Goal: Information Seeking & Learning: Learn about a topic

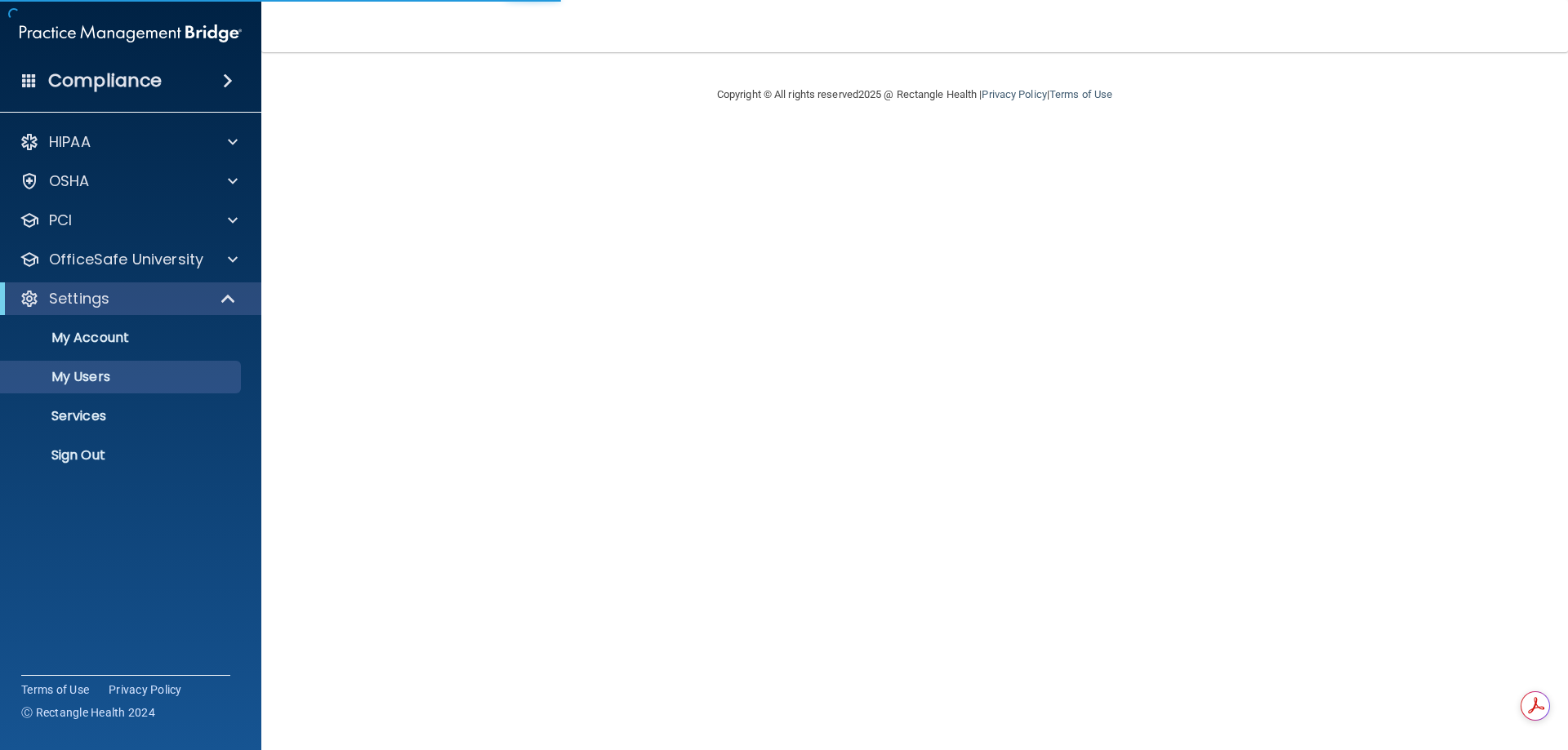
select select "20"
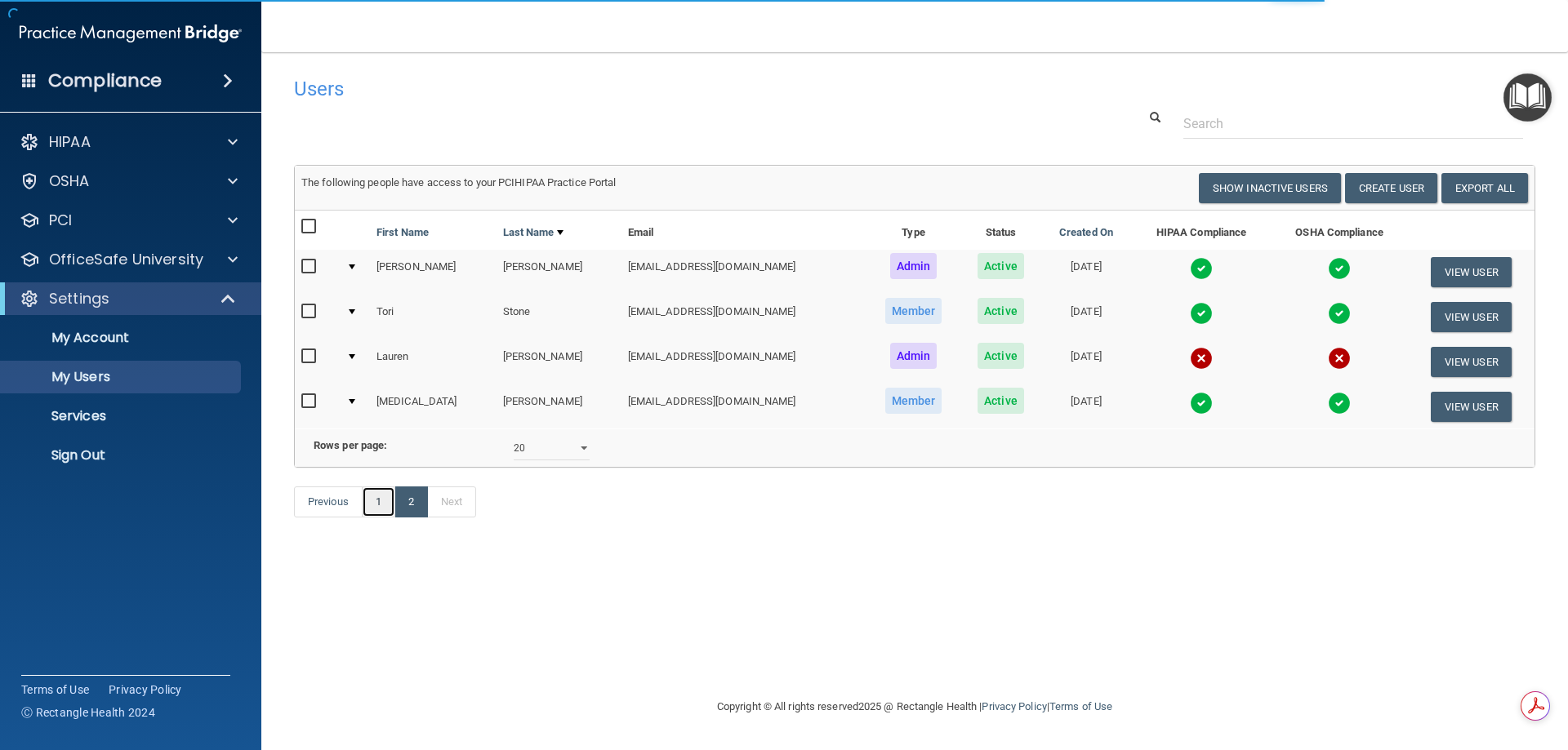
click at [370, 518] on link "1" at bounding box center [378, 501] width 33 height 31
select select "20"
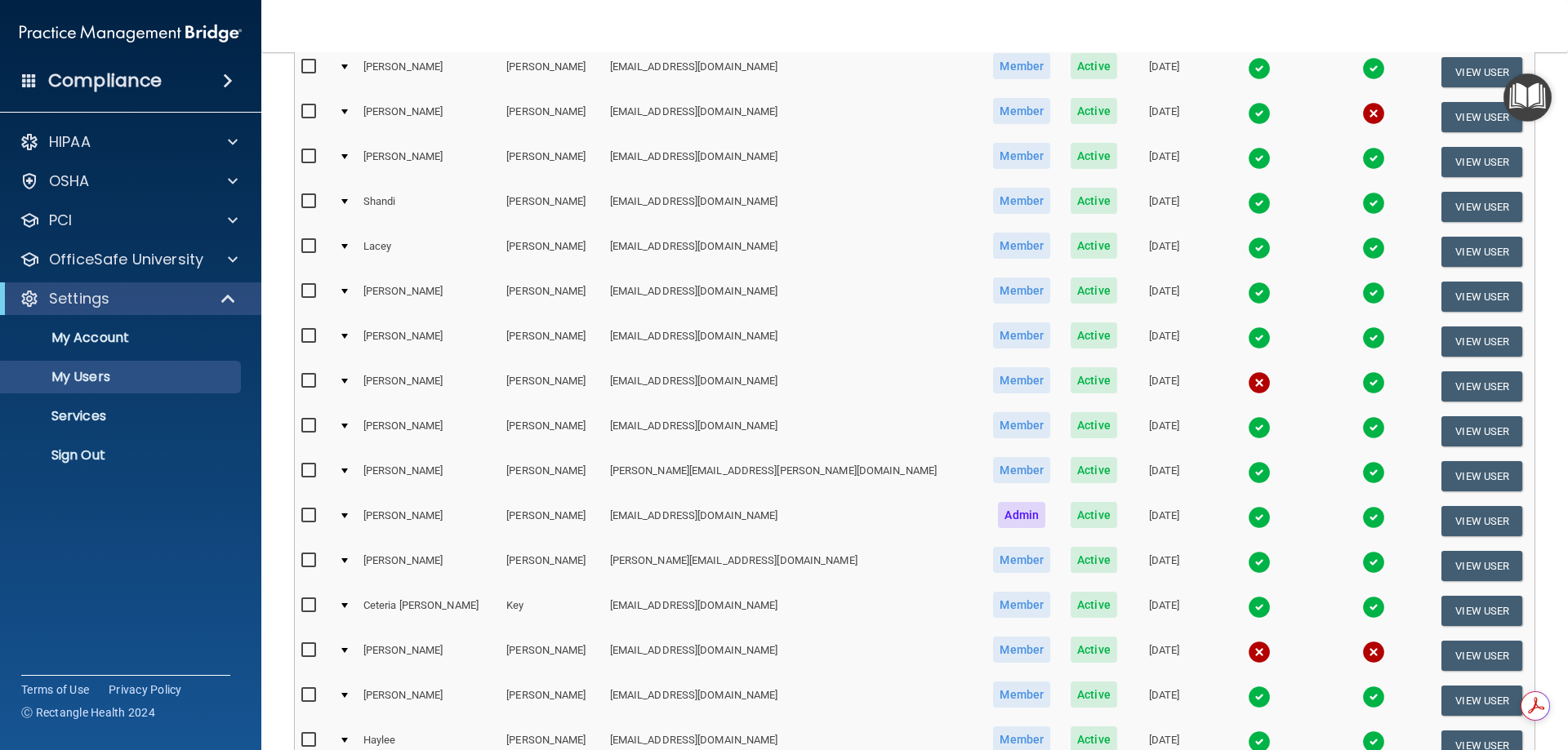
scroll to position [326, 0]
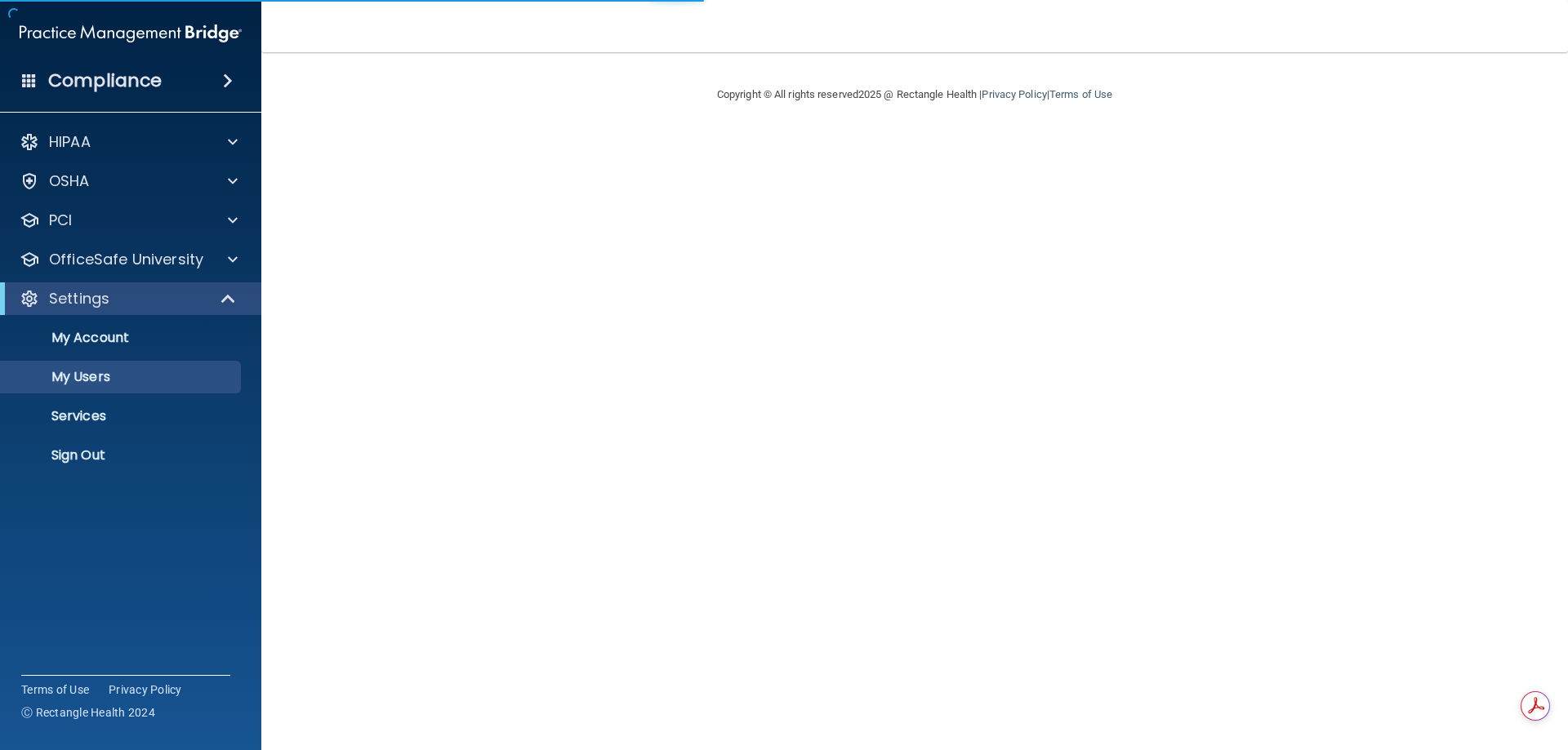
select select "20"
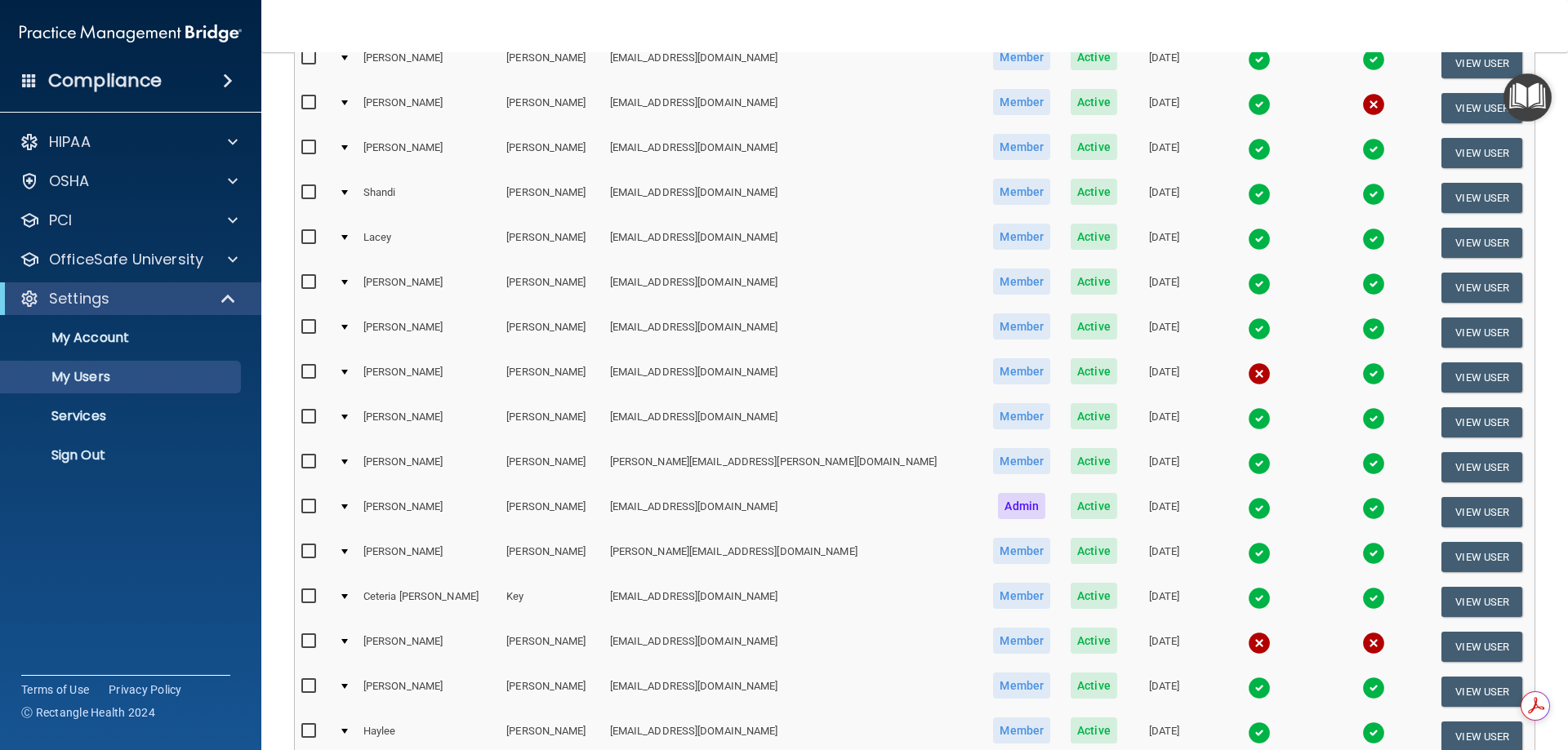
scroll to position [601, 0]
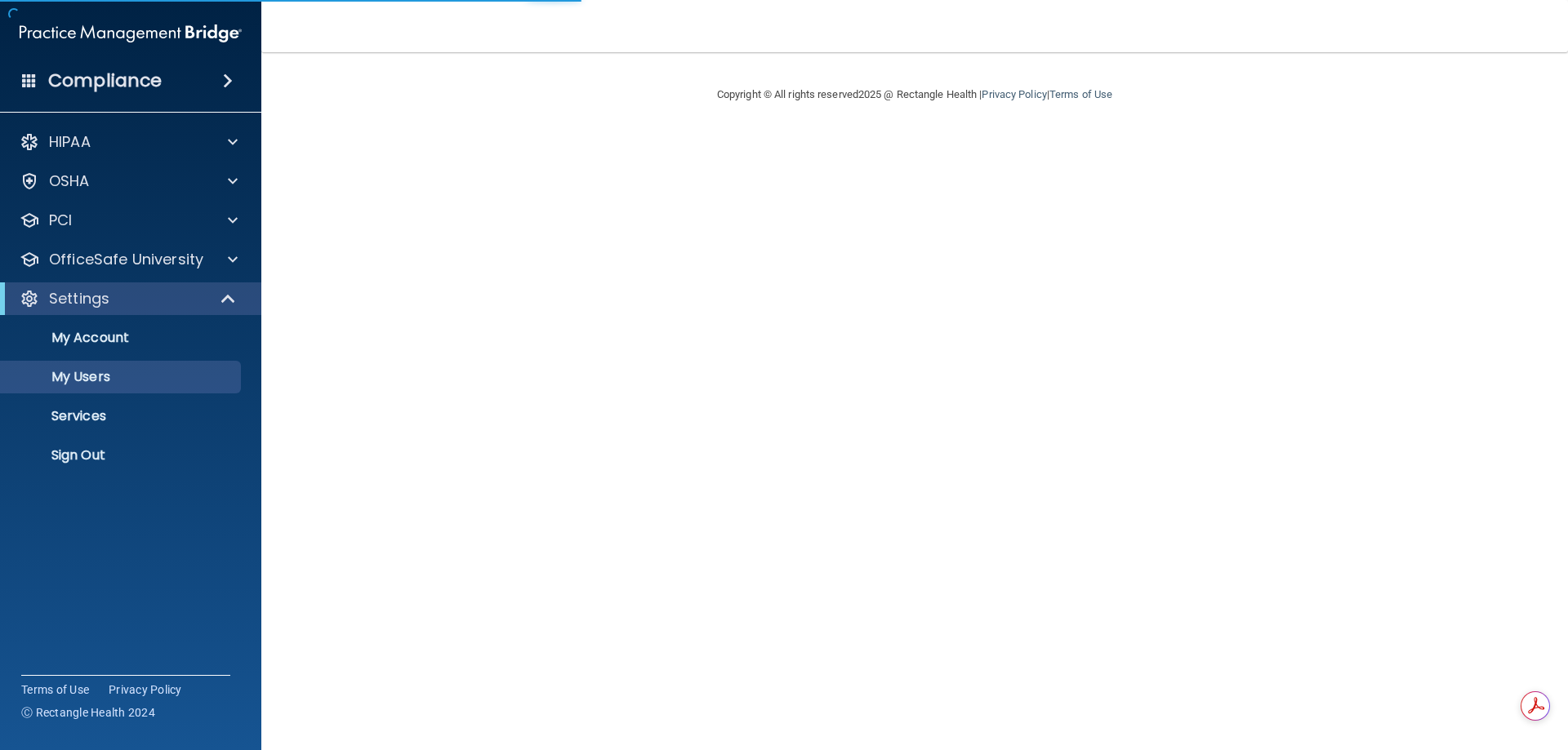
select select "20"
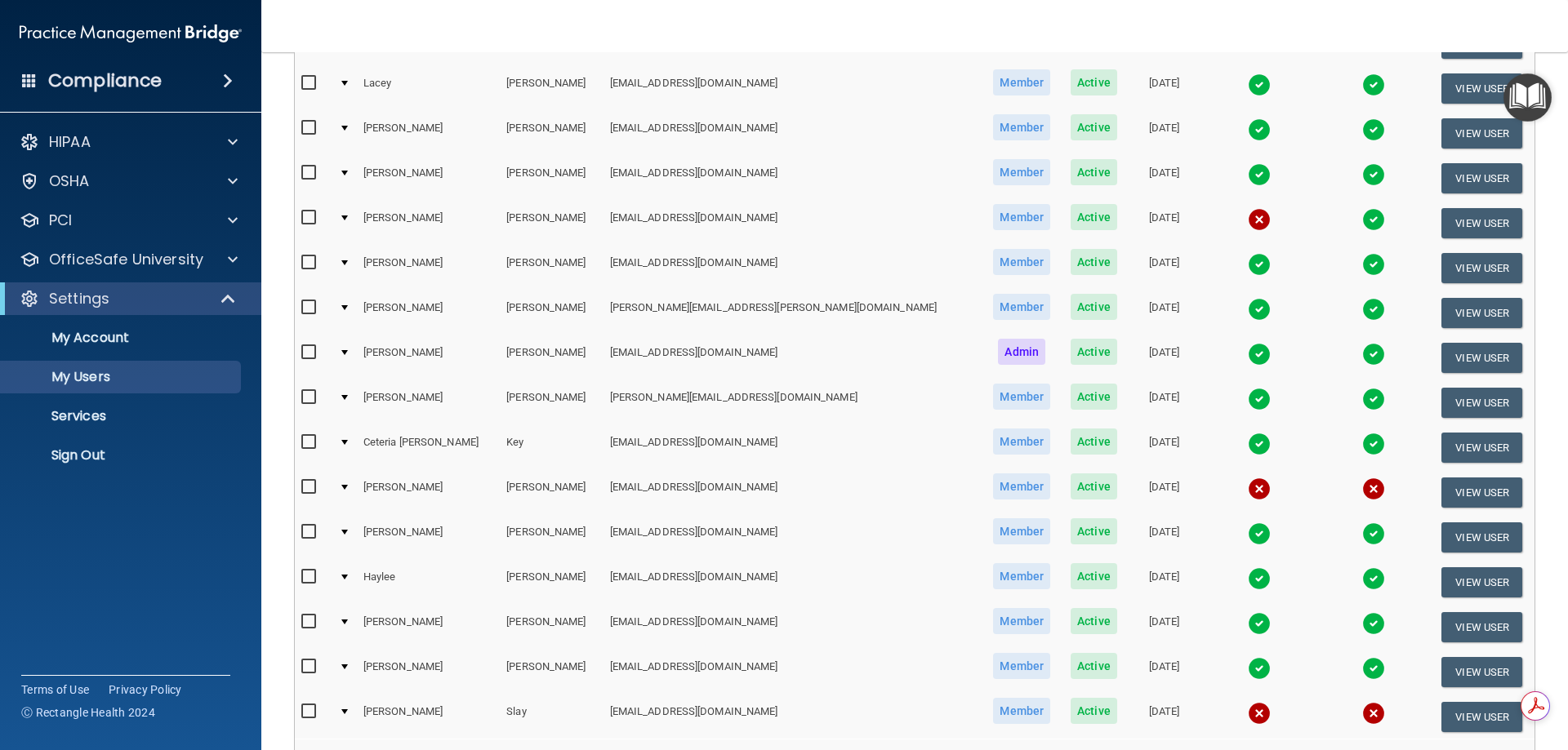
scroll to position [571, 0]
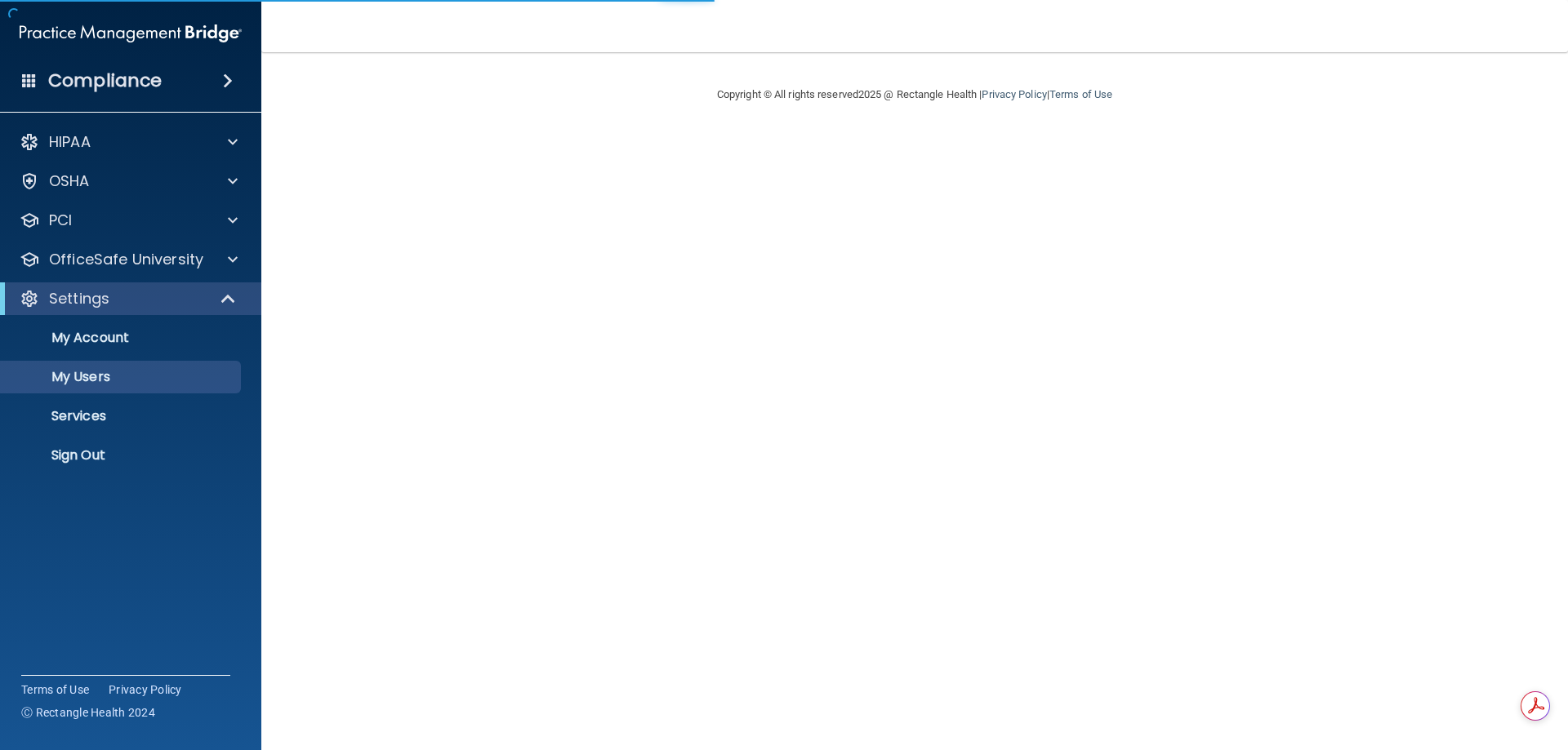
select select "20"
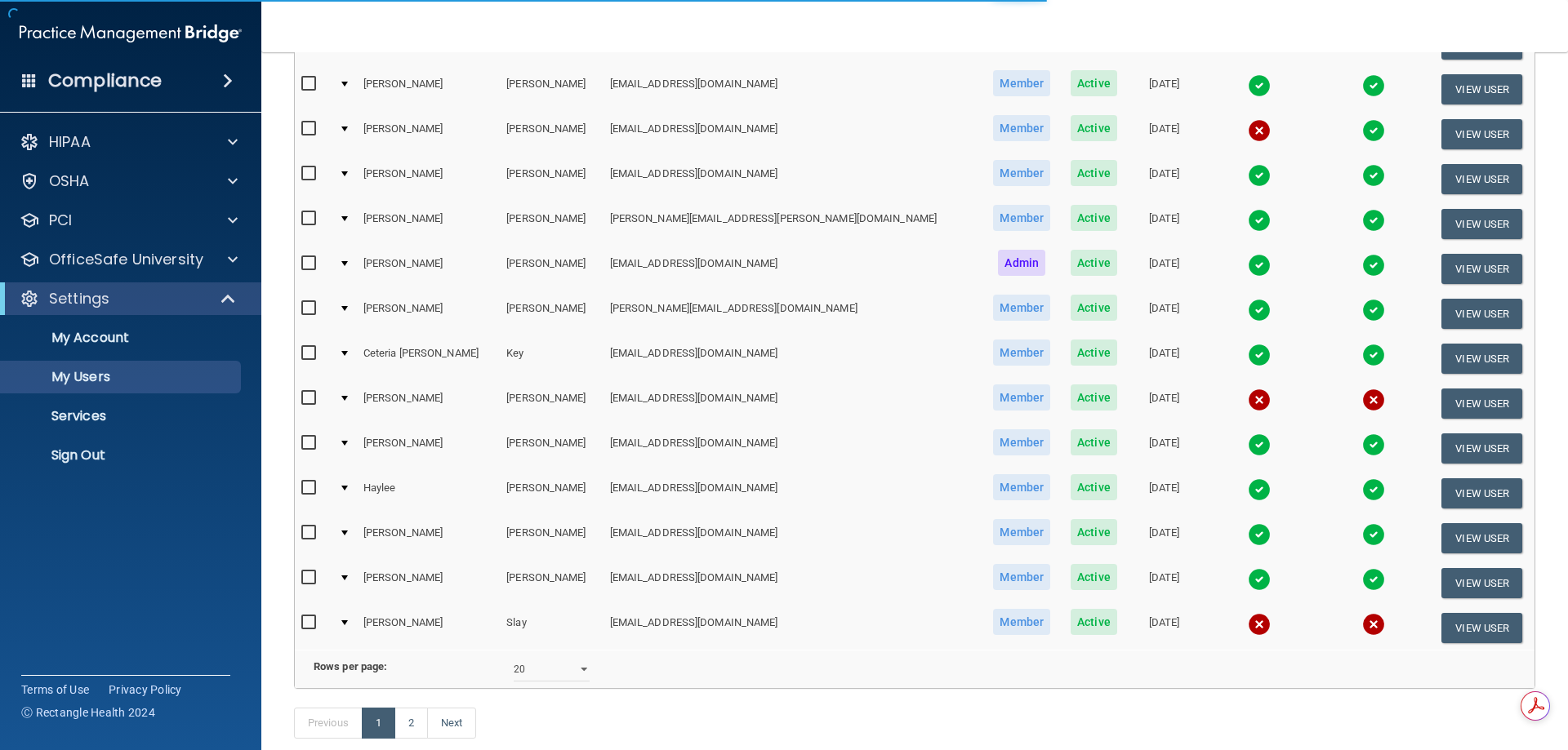
scroll to position [601, 0]
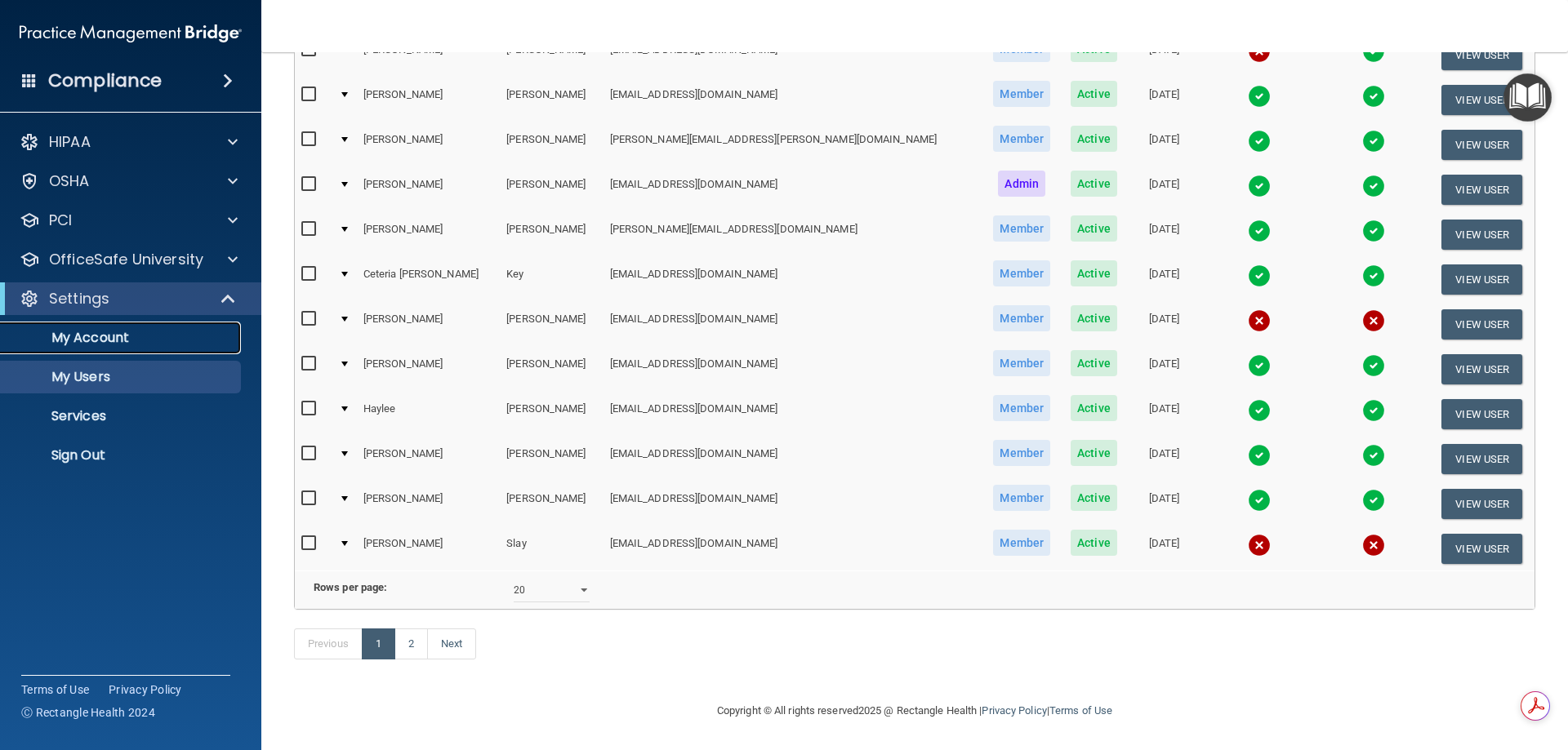
click at [93, 330] on p "My Account" at bounding box center [122, 338] width 223 height 17
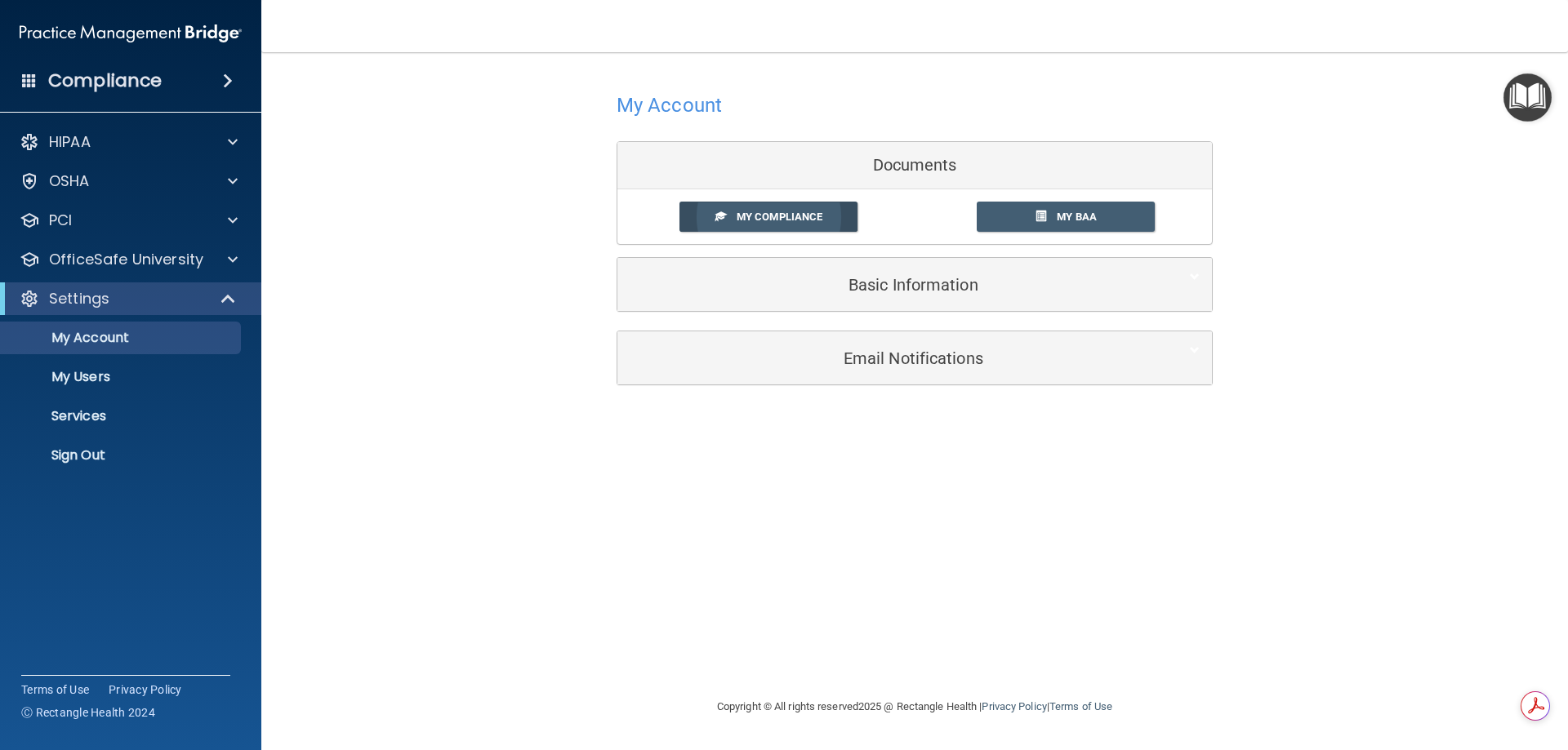
click at [716, 218] on span at bounding box center [720, 216] width 11 height 11
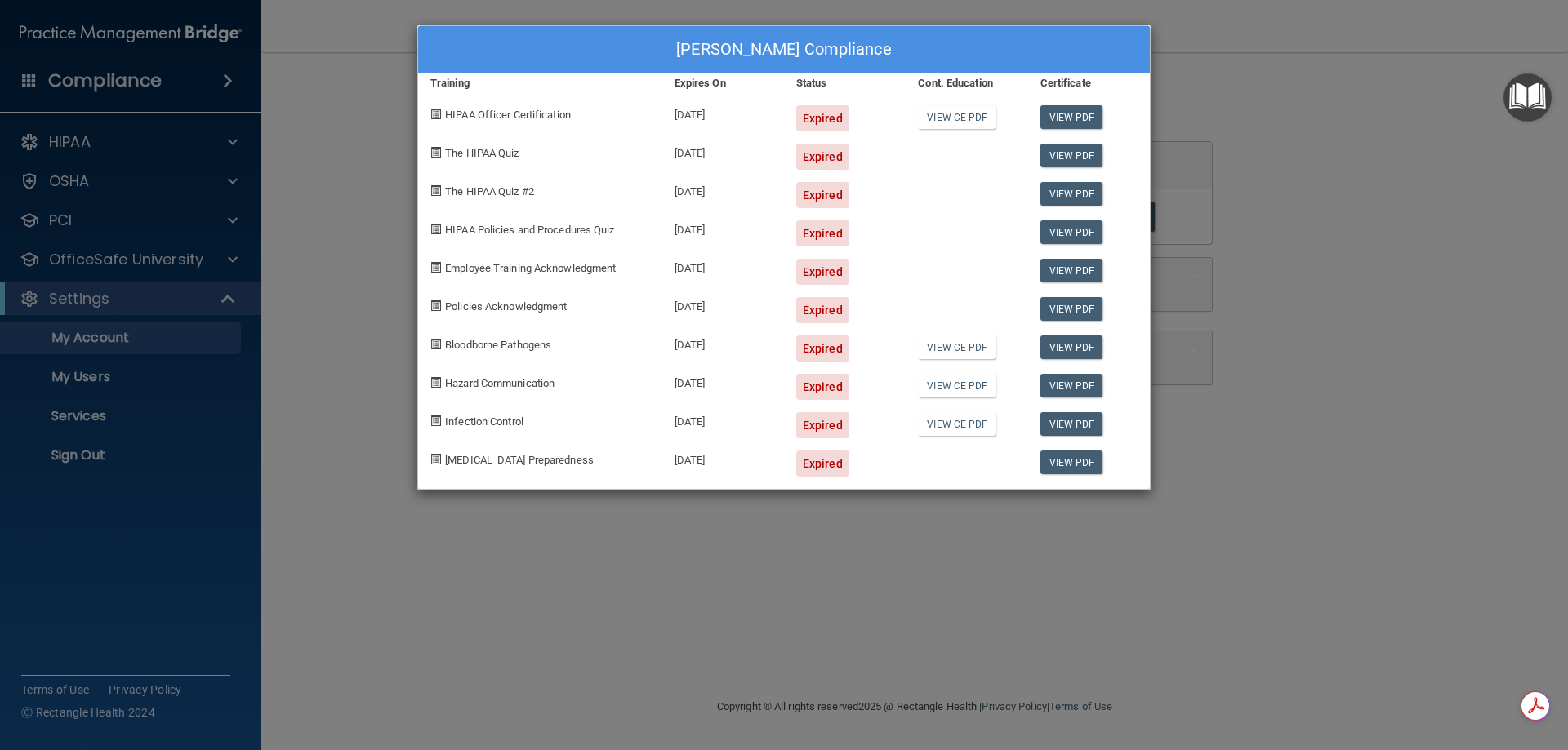
click at [304, 247] on div "Lauren Sullivan's Compliance Training Expires On Status Cont. Education Certifi…" at bounding box center [784, 375] width 1568 height 750
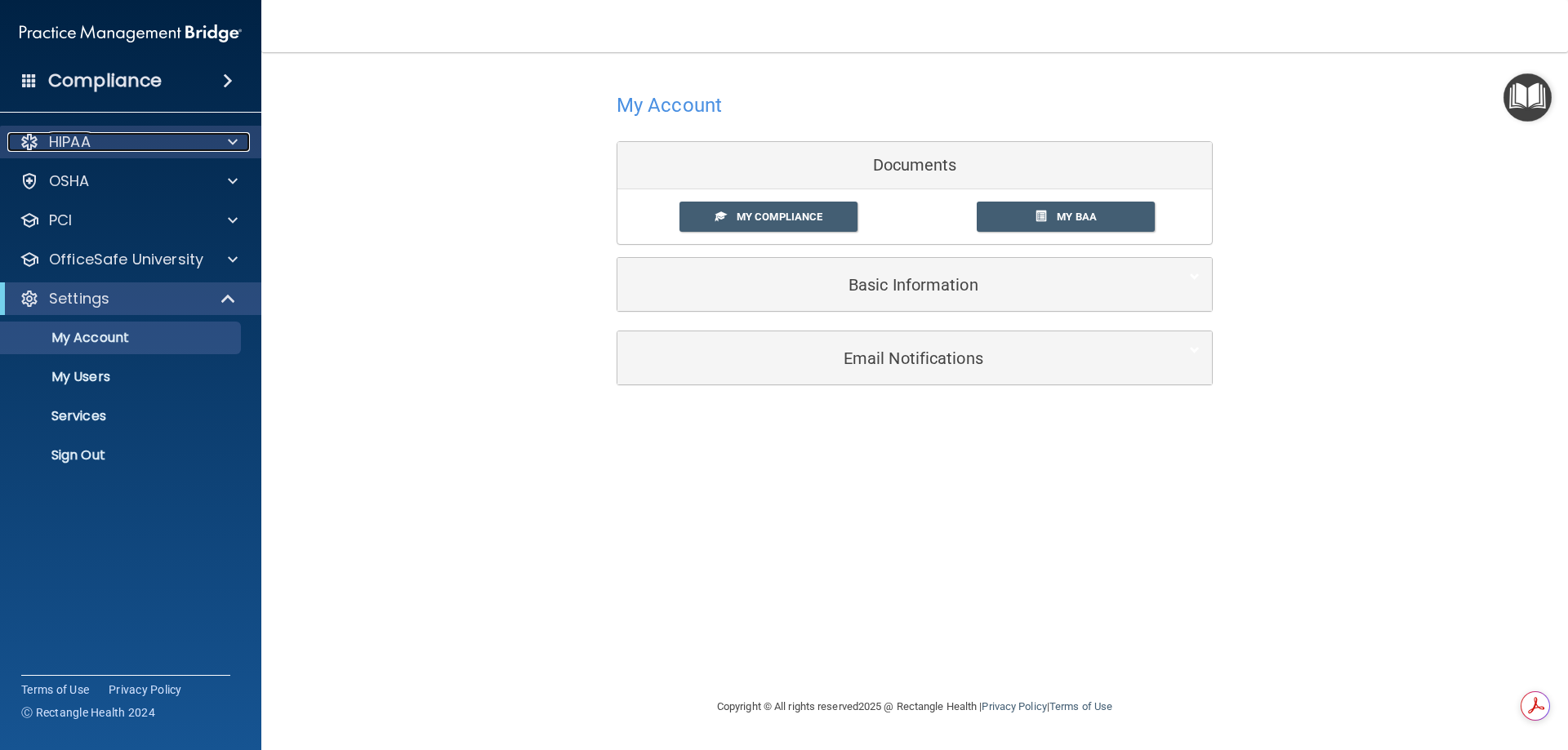
click at [176, 150] on div "HIPAA" at bounding box center [108, 142] width 202 height 20
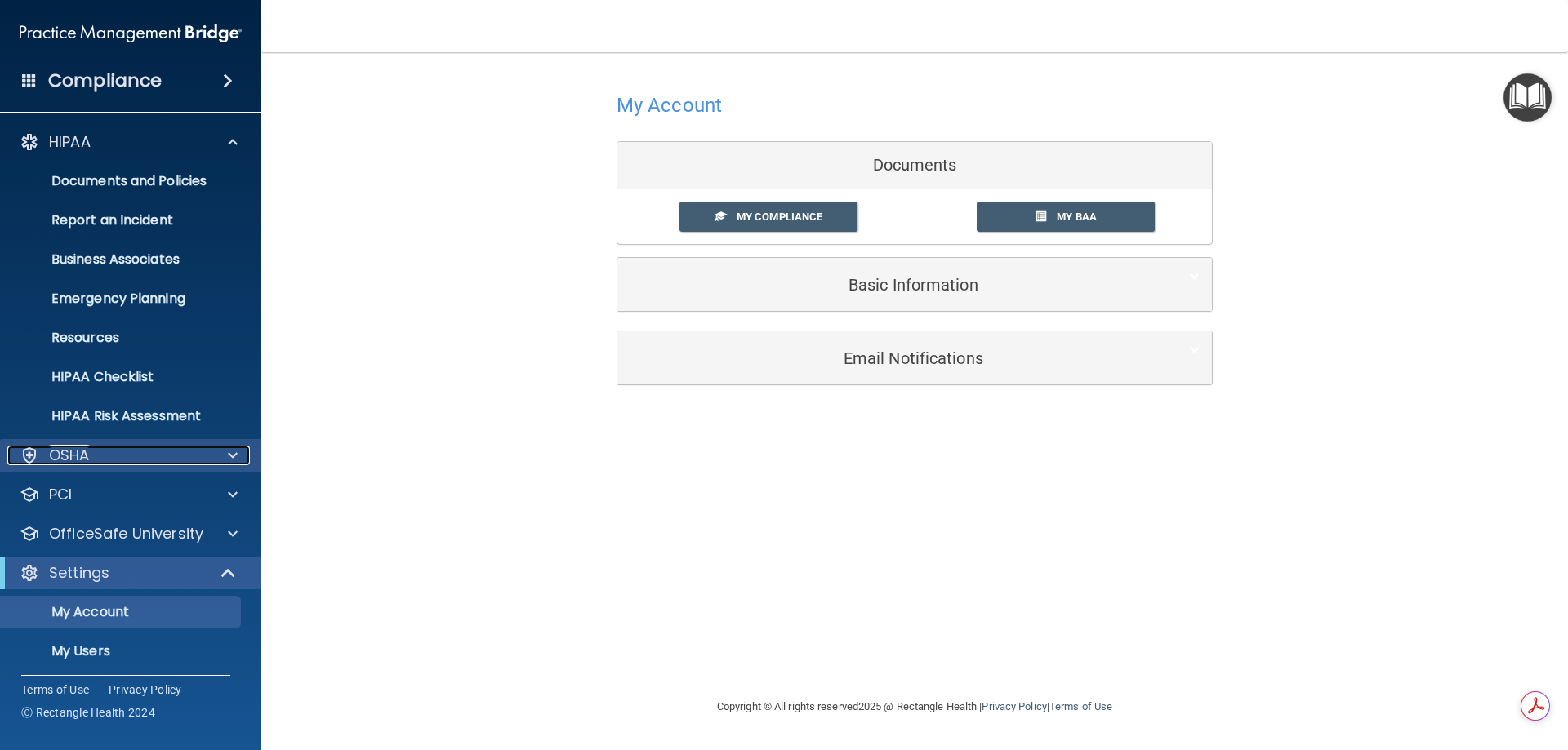
click at [176, 451] on div "OSHA" at bounding box center [108, 455] width 202 height 20
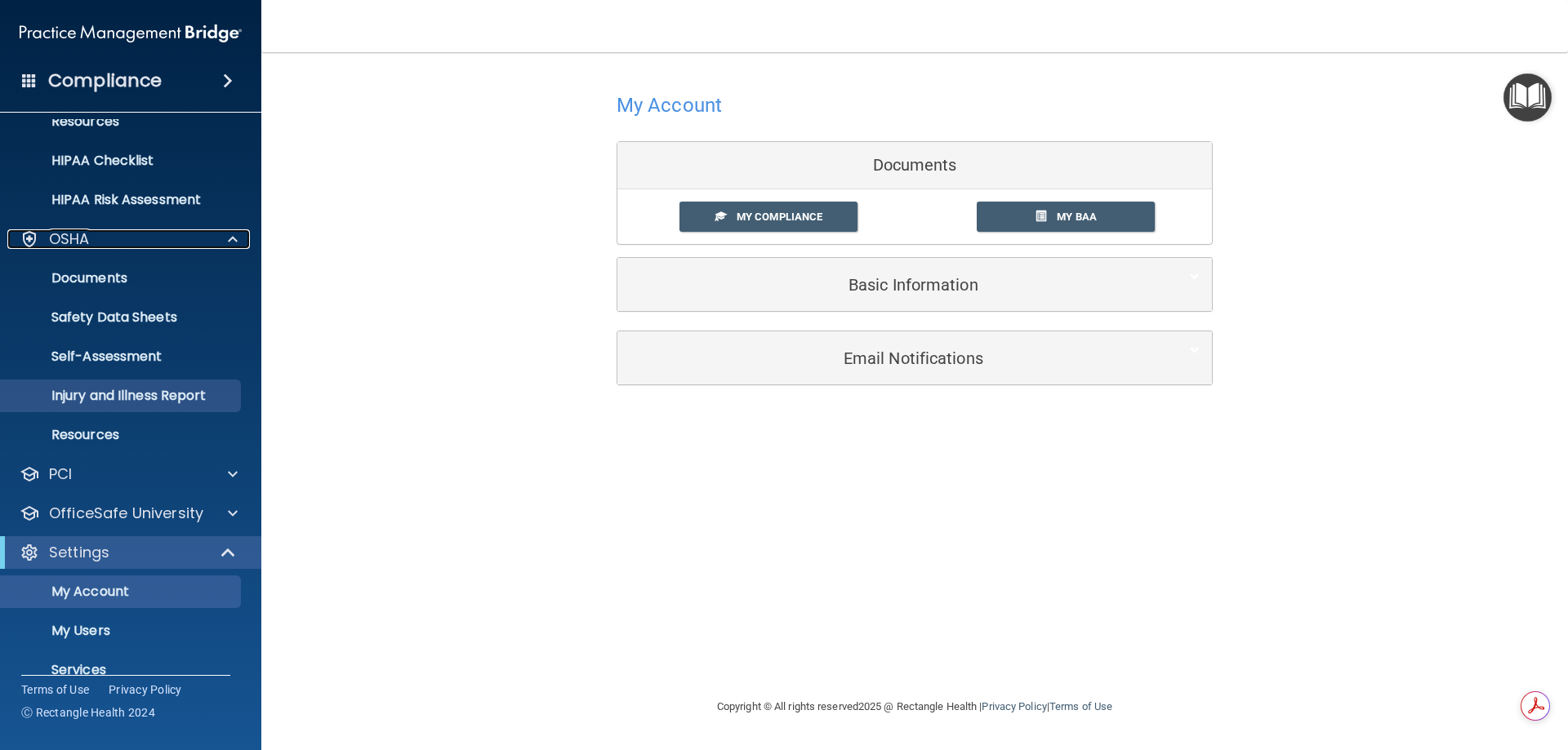
scroll to position [245, 0]
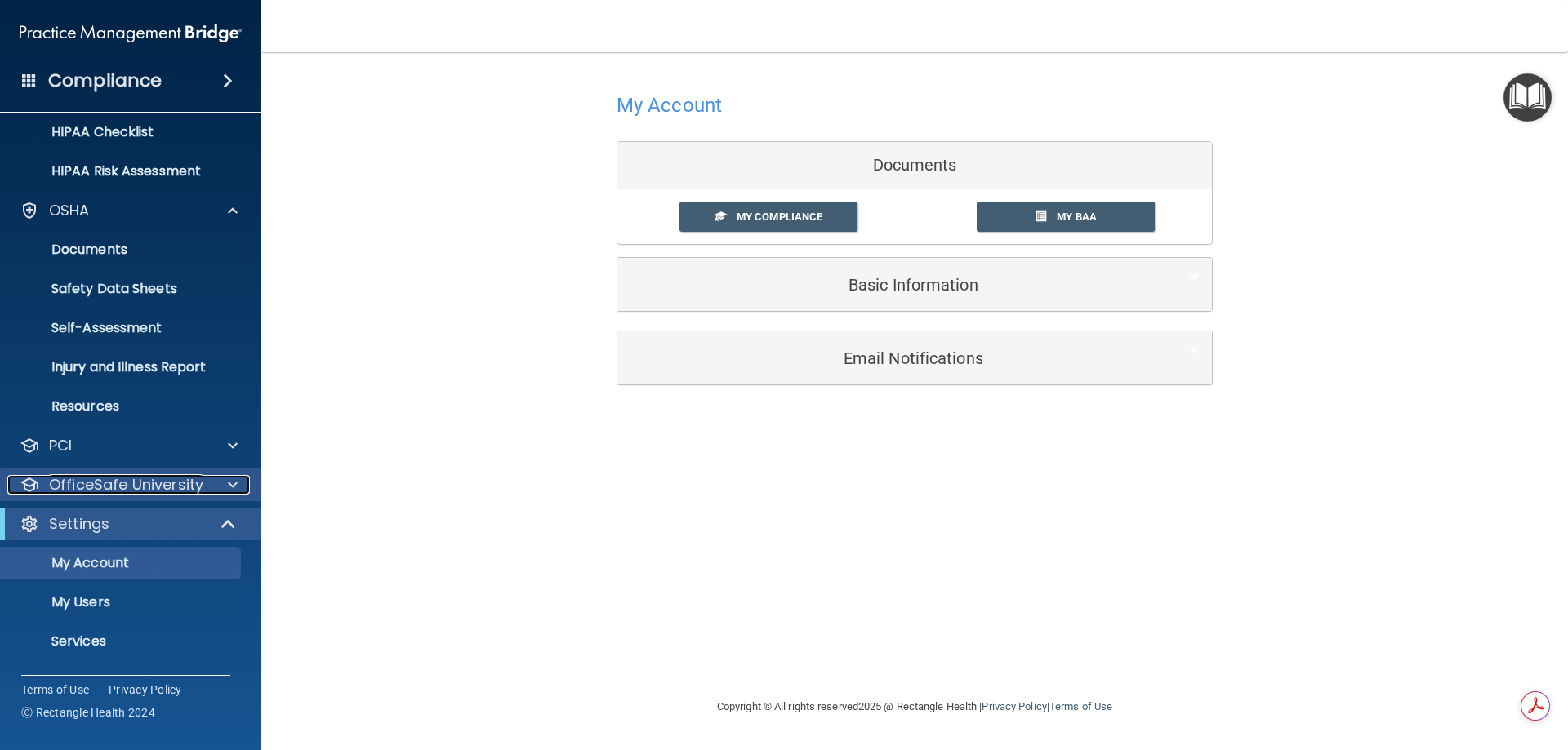
click at [175, 484] on p "OfficeSafe University" at bounding box center [126, 485] width 154 height 20
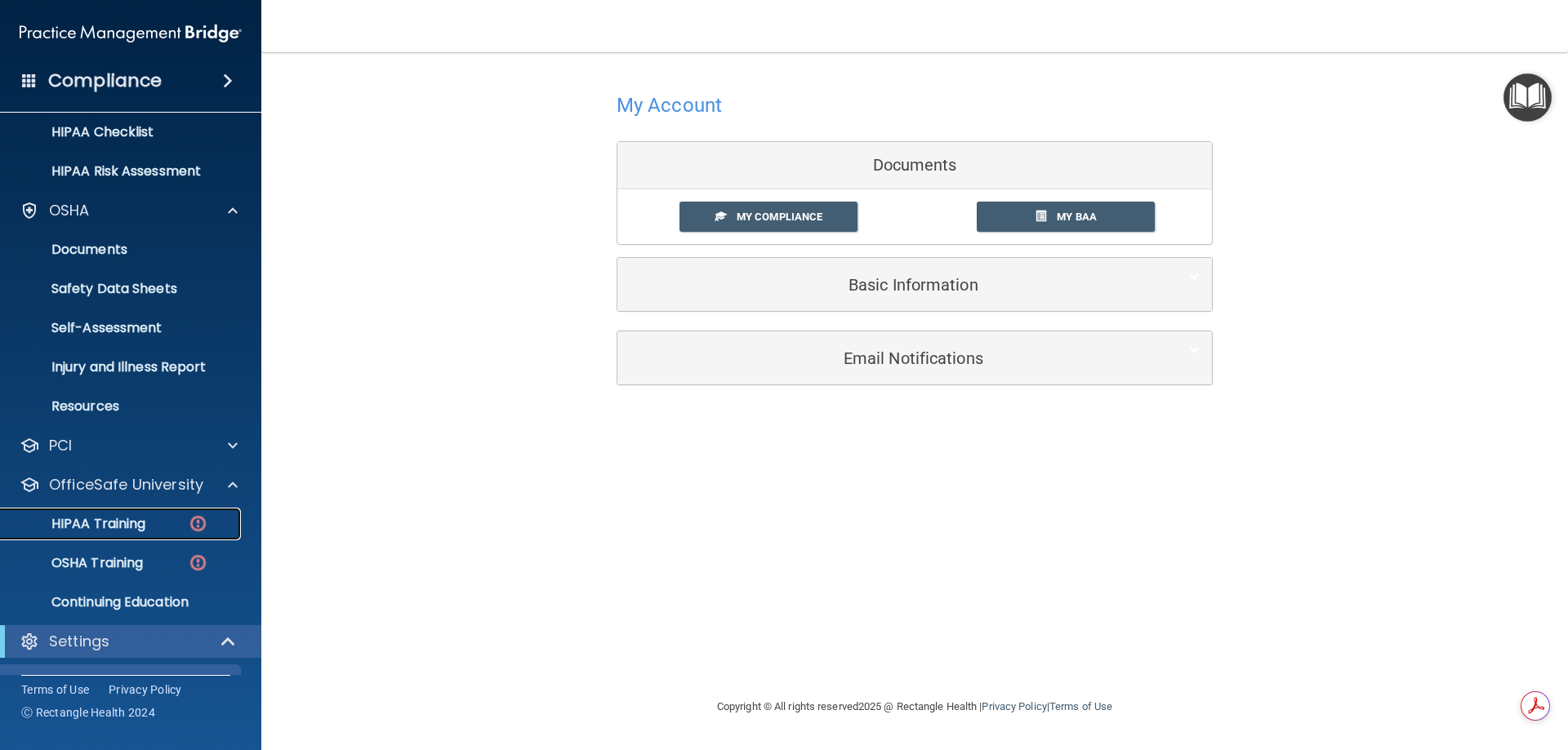
click at [132, 525] on p "HIPAA Training" at bounding box center [78, 524] width 135 height 17
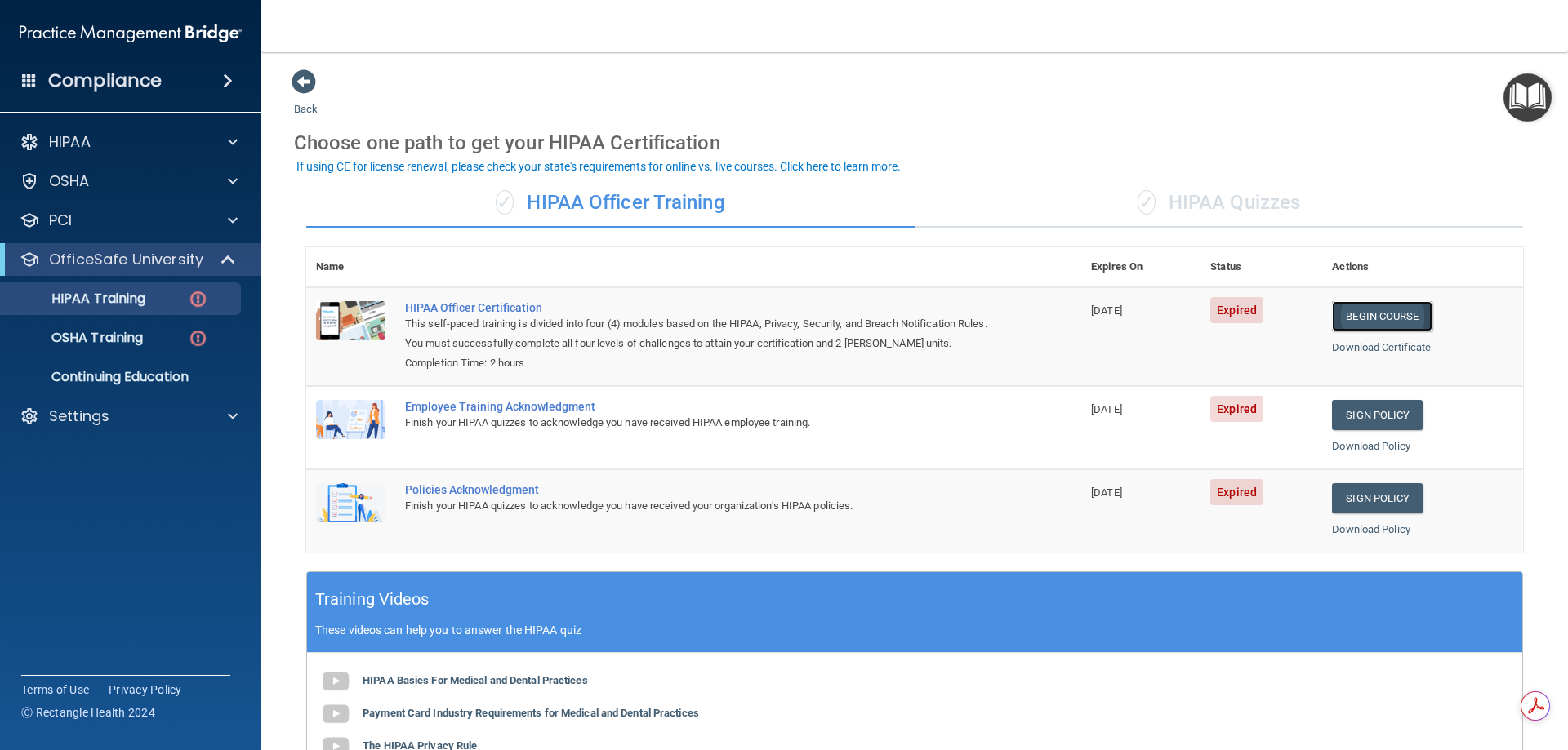
click at [1366, 318] on link "Begin Course" at bounding box center [1381, 316] width 100 height 30
